Goal: Entertainment & Leisure: Browse casually

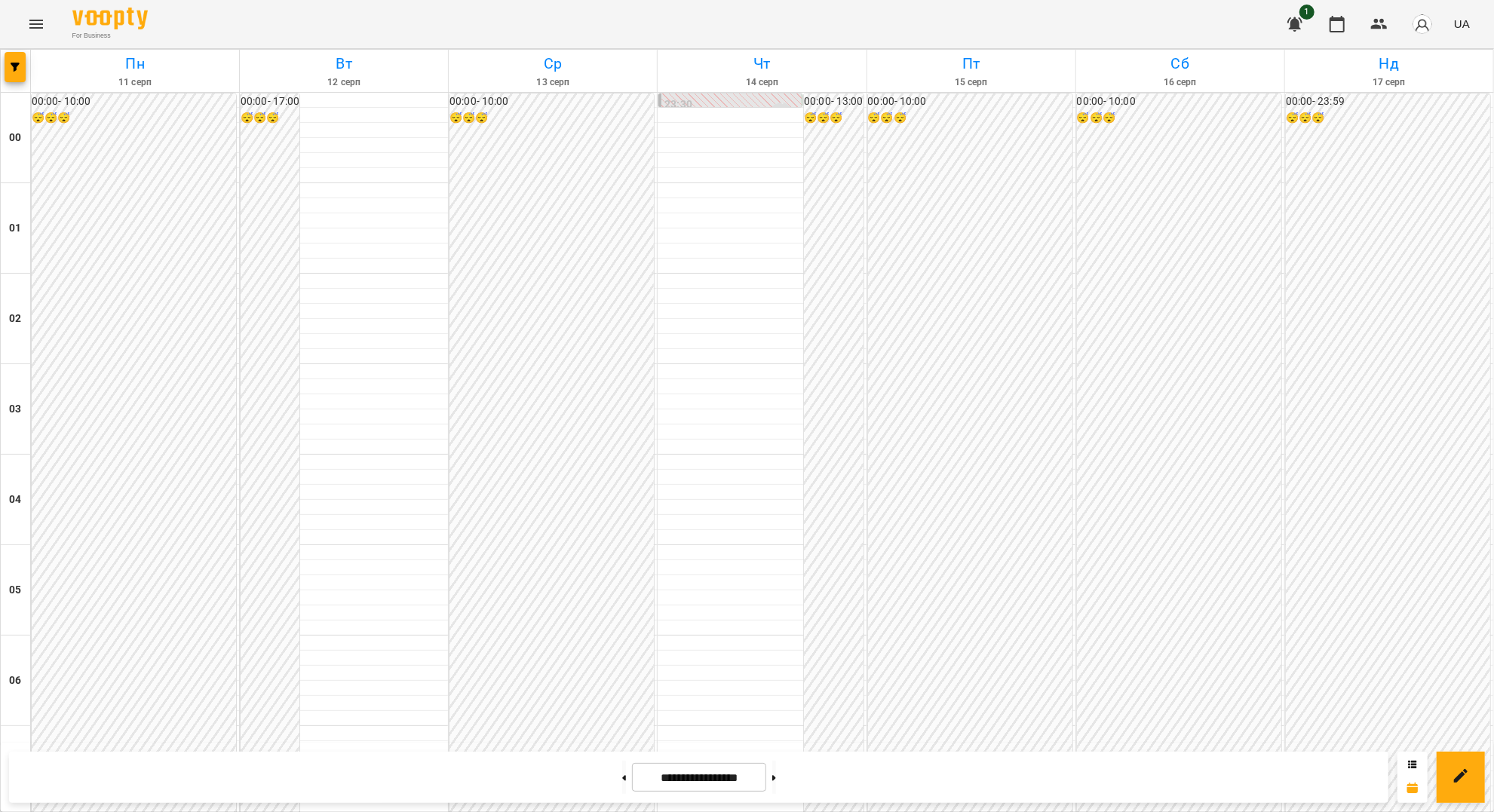
scroll to position [1306, 0]
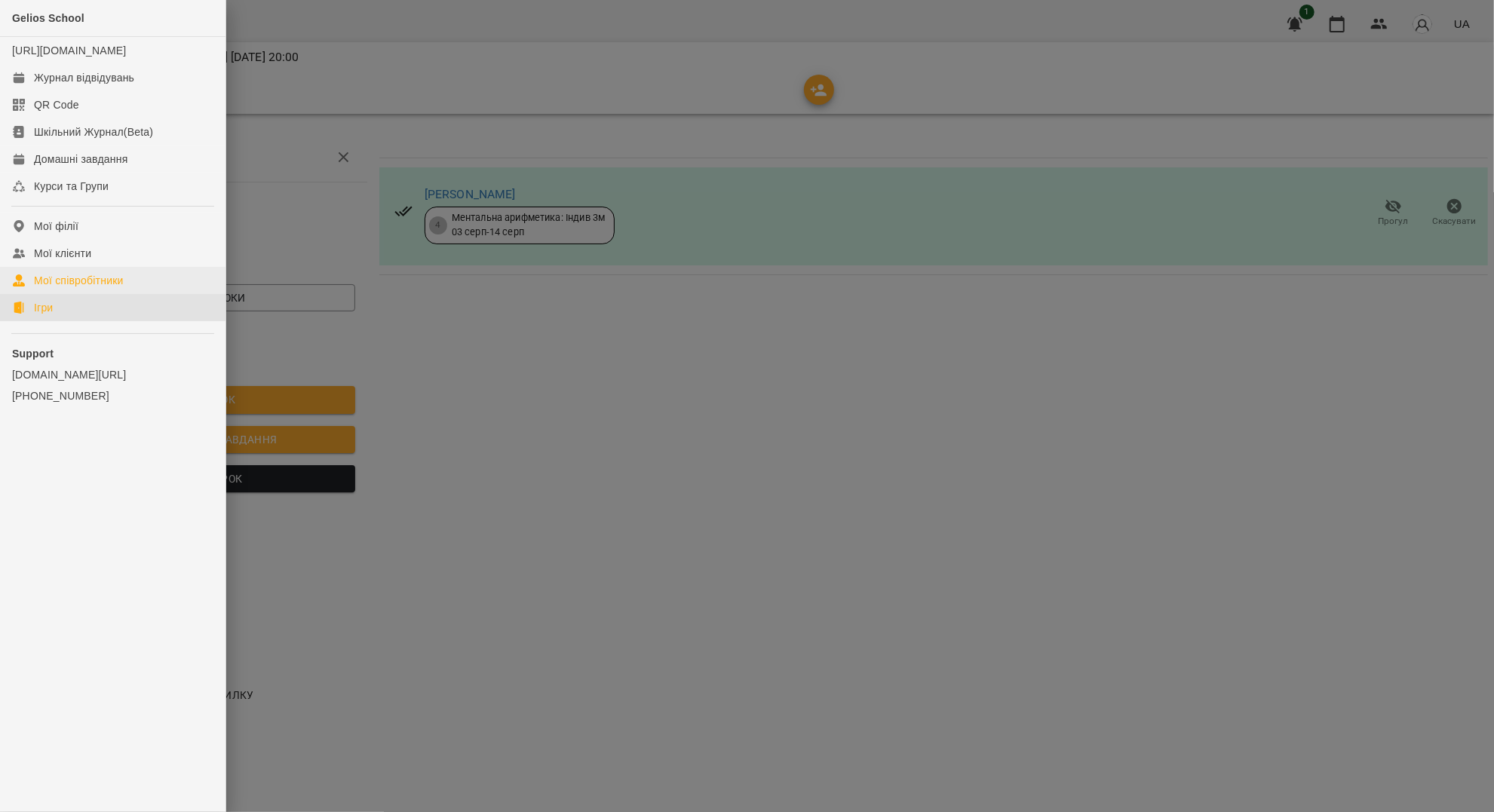
click at [63, 320] on link "Ігри" at bounding box center [113, 307] width 226 height 27
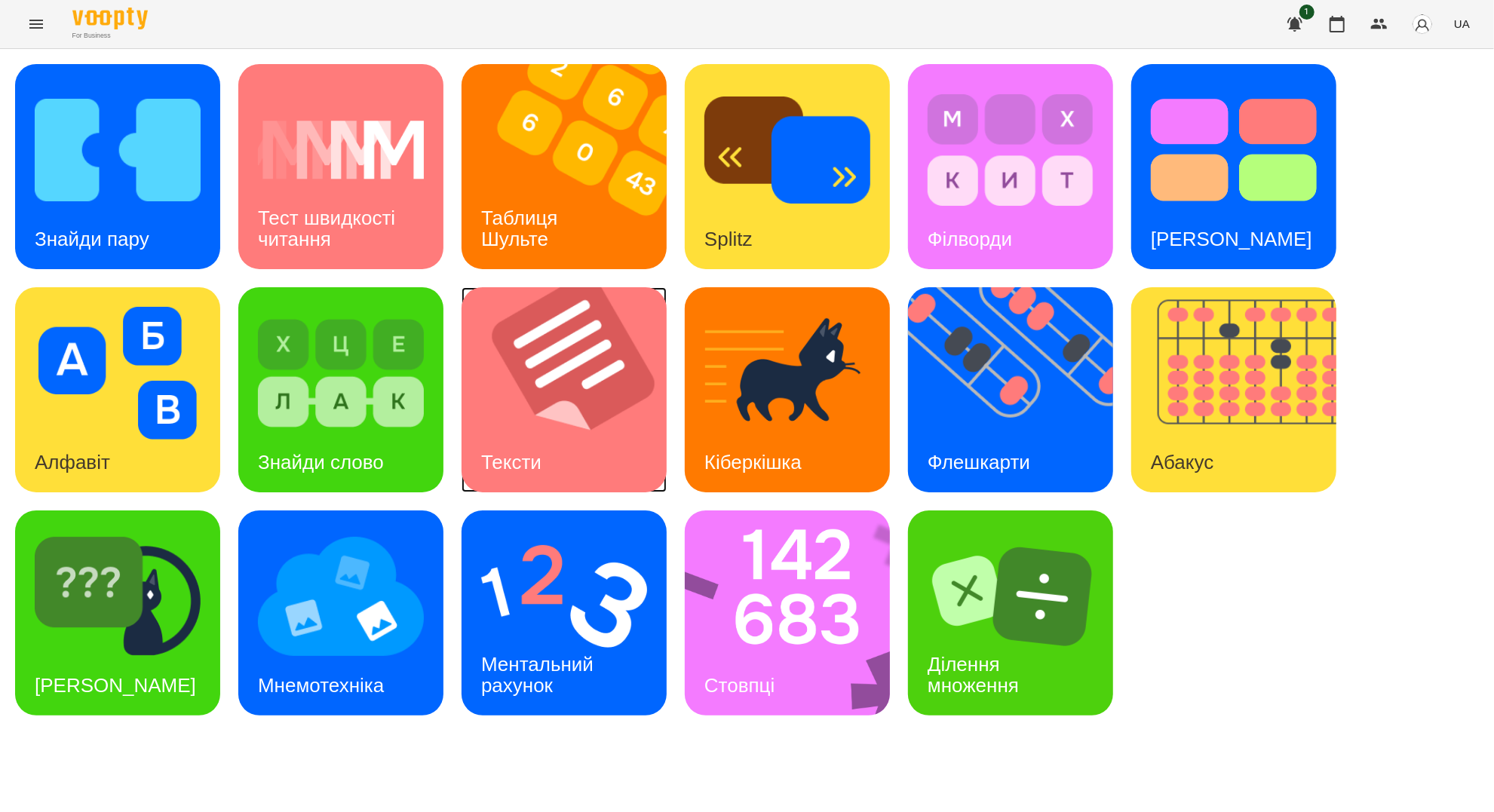
click at [614, 337] on img at bounding box center [574, 389] width 224 height 205
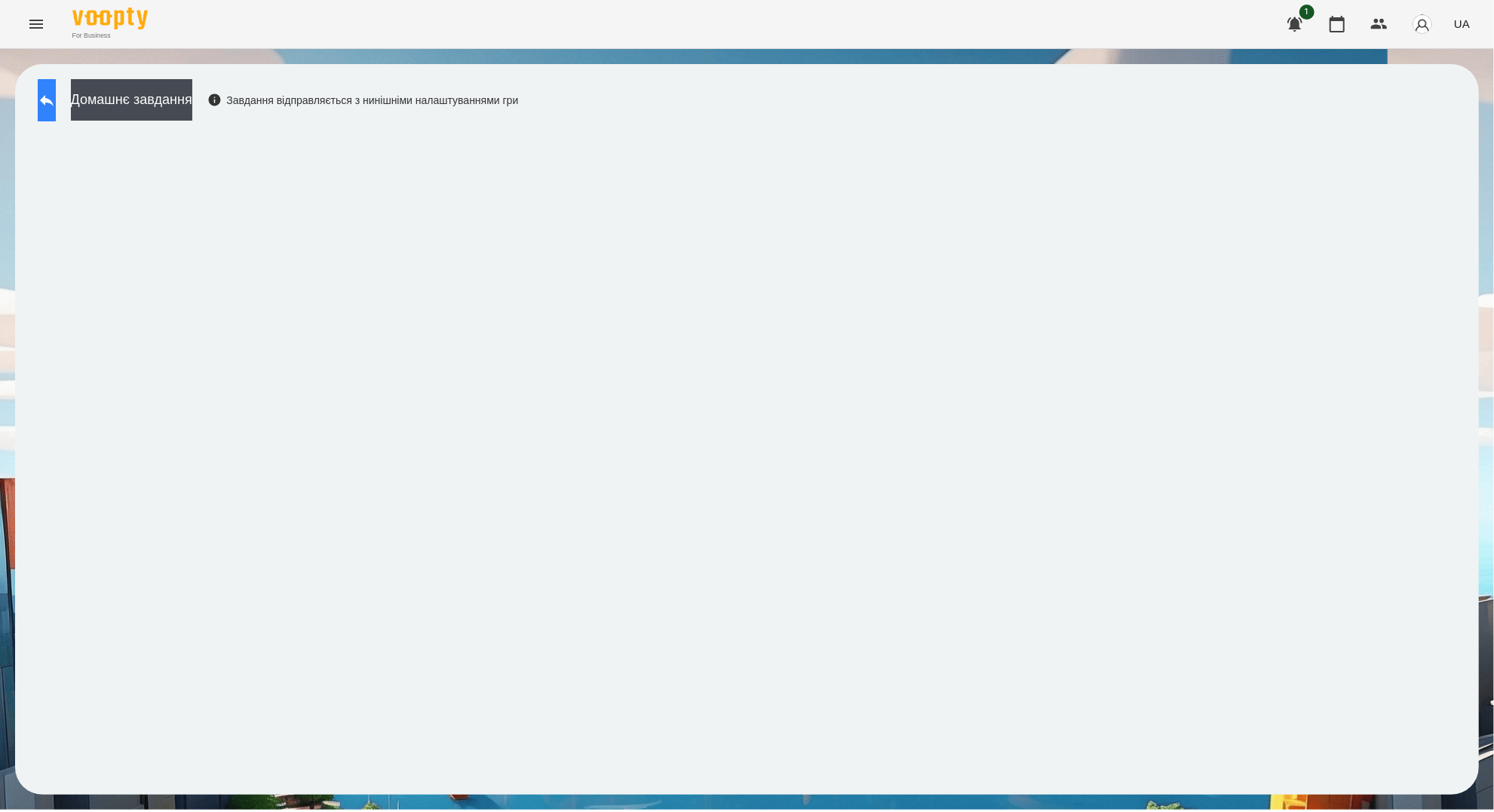
click at [56, 98] on button at bounding box center [47, 100] width 18 height 42
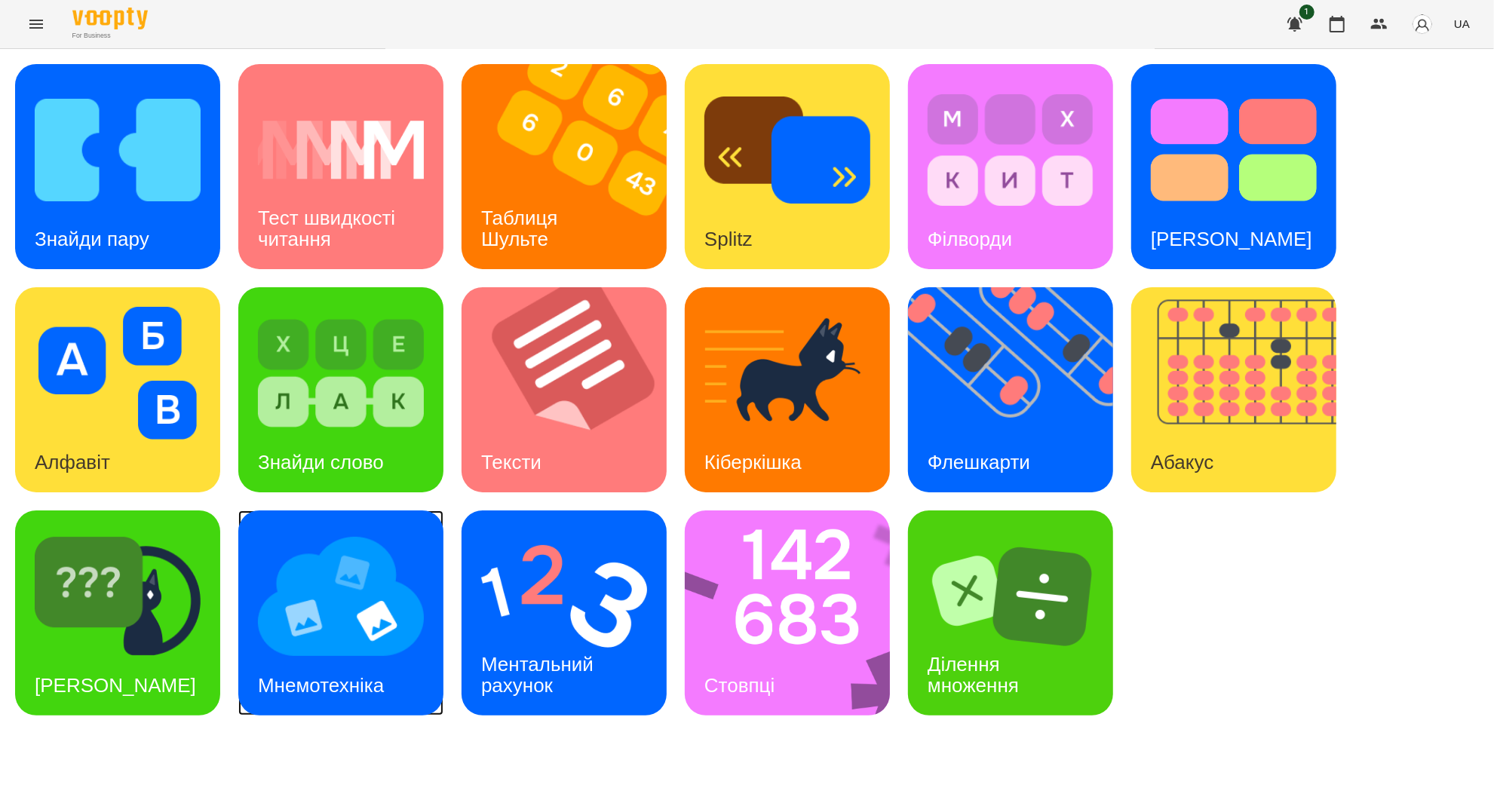
click at [342, 606] on img at bounding box center [341, 596] width 166 height 132
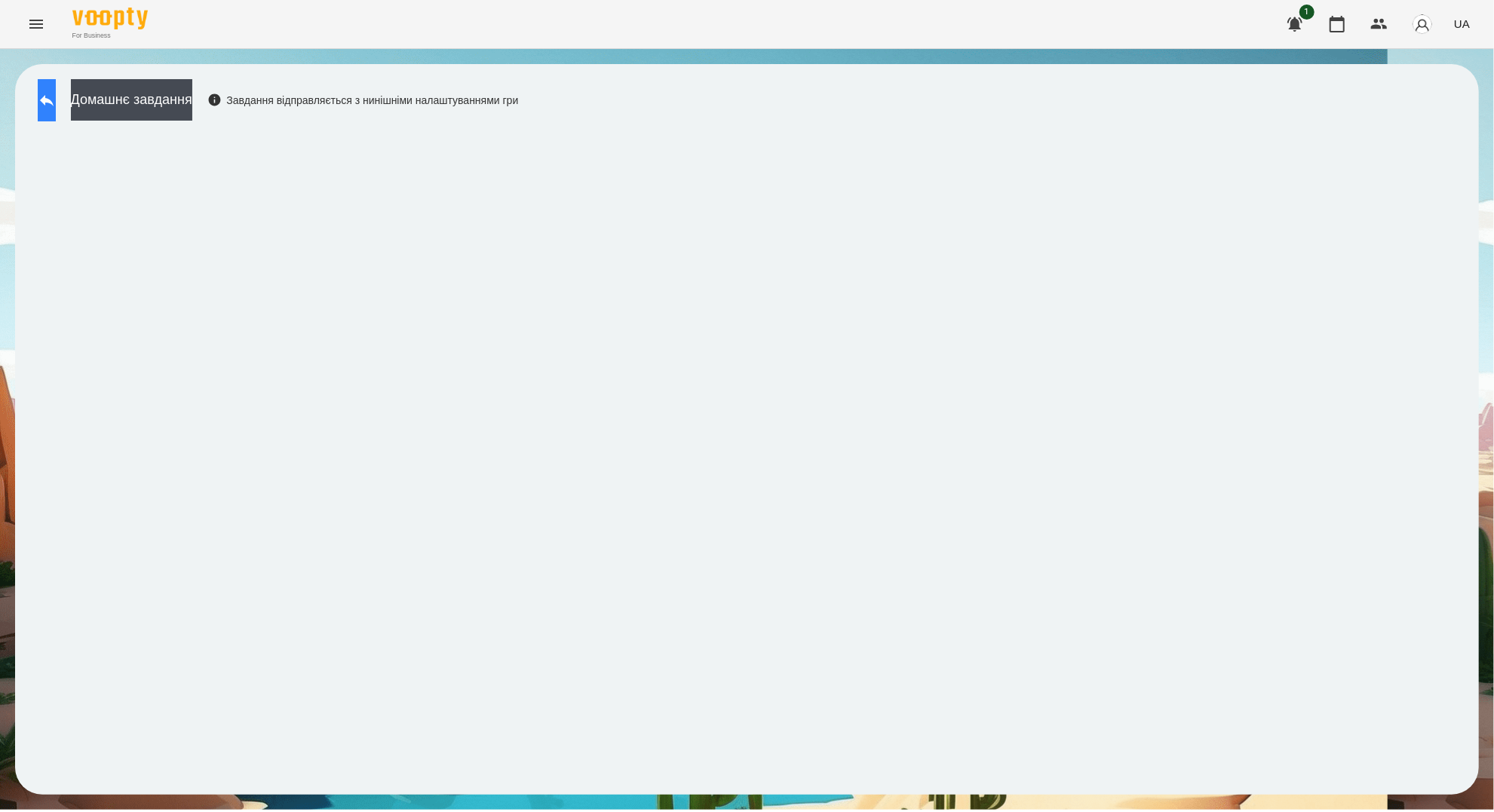
click at [54, 101] on icon at bounding box center [47, 100] width 13 height 12
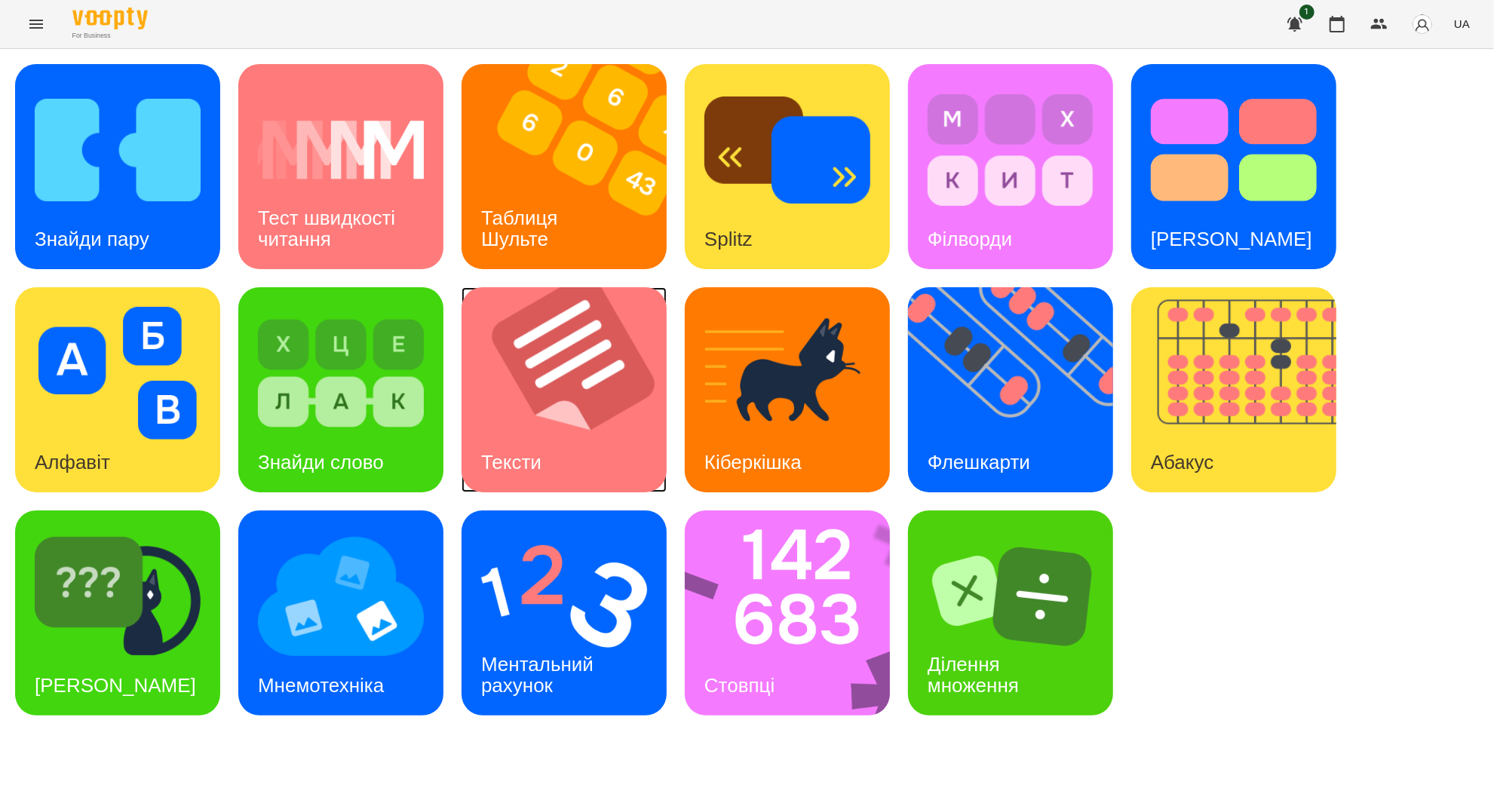
click at [519, 424] on img at bounding box center [574, 389] width 224 height 205
